Goal: Transaction & Acquisition: Purchase product/service

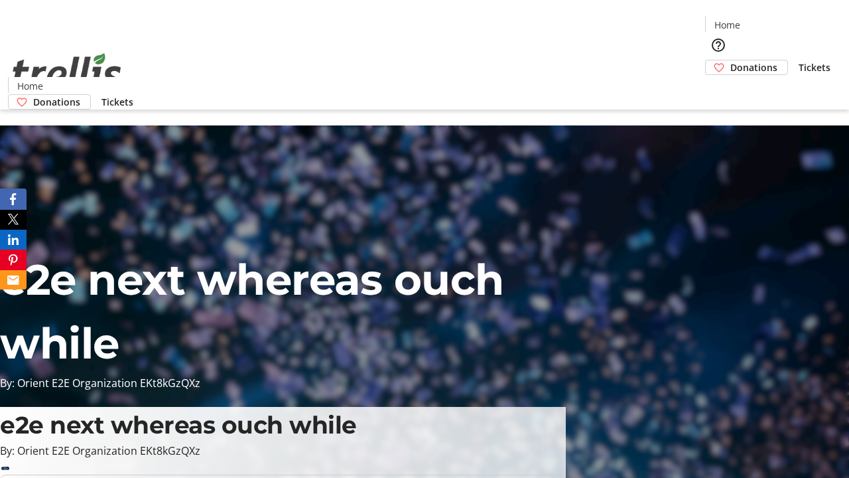
click at [730, 60] on span "Donations" at bounding box center [753, 67] width 47 height 14
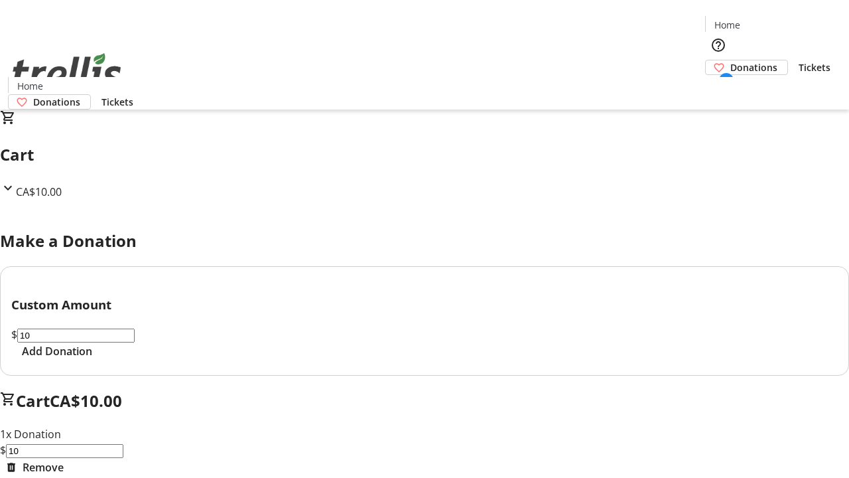
select select "CA"
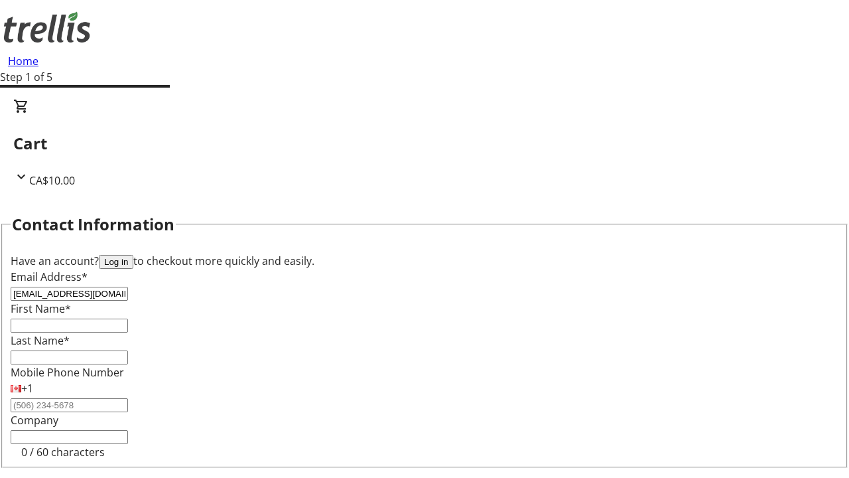
type input "[EMAIL_ADDRESS][DOMAIN_NAME]"
type input "Crystel"
type input "King"
type input "[STREET_ADDRESS][PERSON_NAME]"
type input "Kelowna"
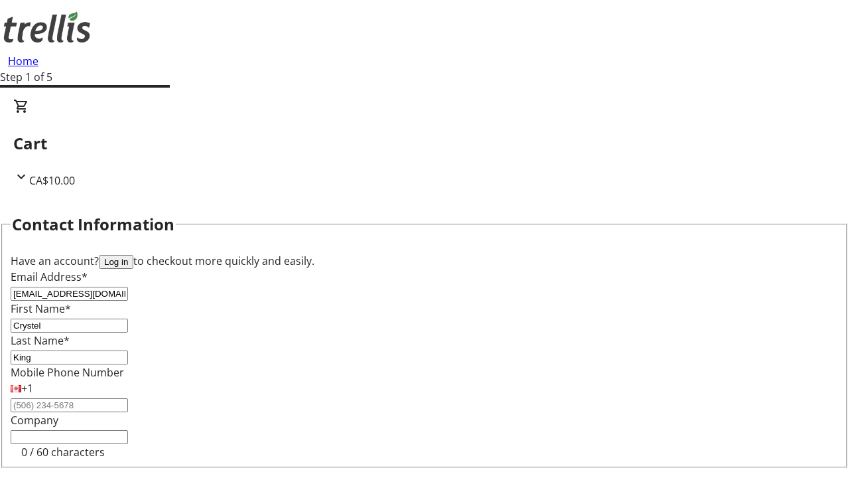
select select "BC"
type input "Kelowna"
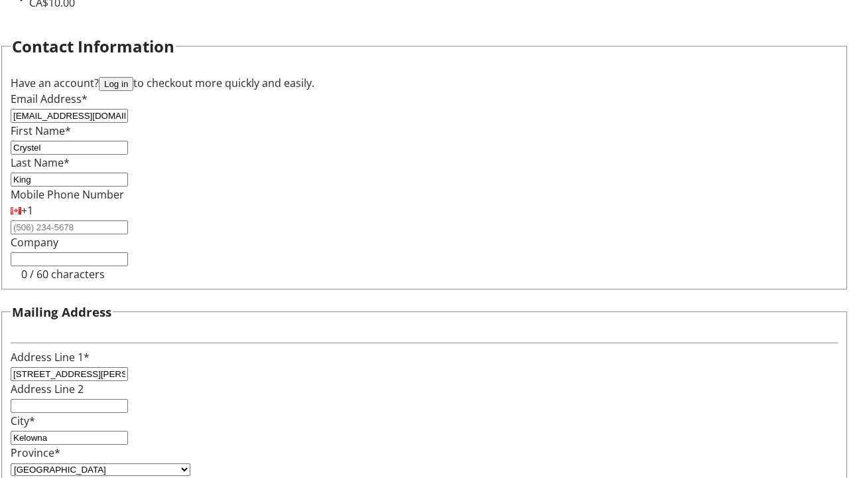
type input "V1Y 0C2"
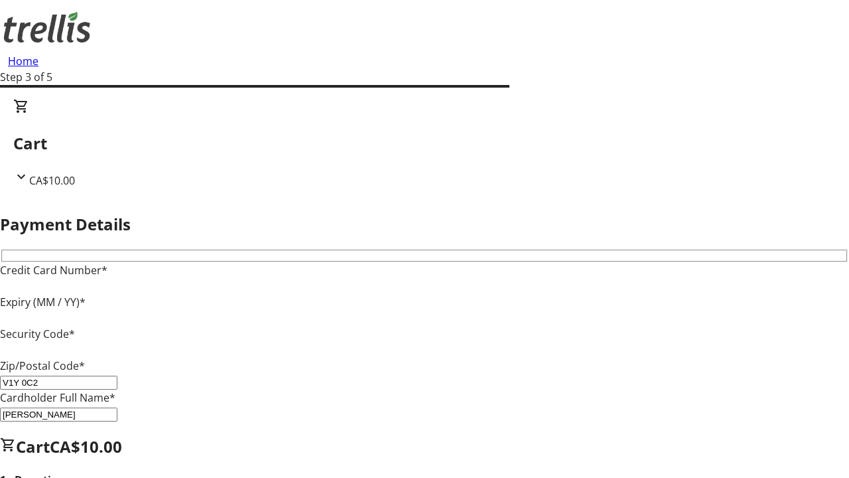
type input "V1Y 0C2"
